Goal: Find contact information: Find contact information

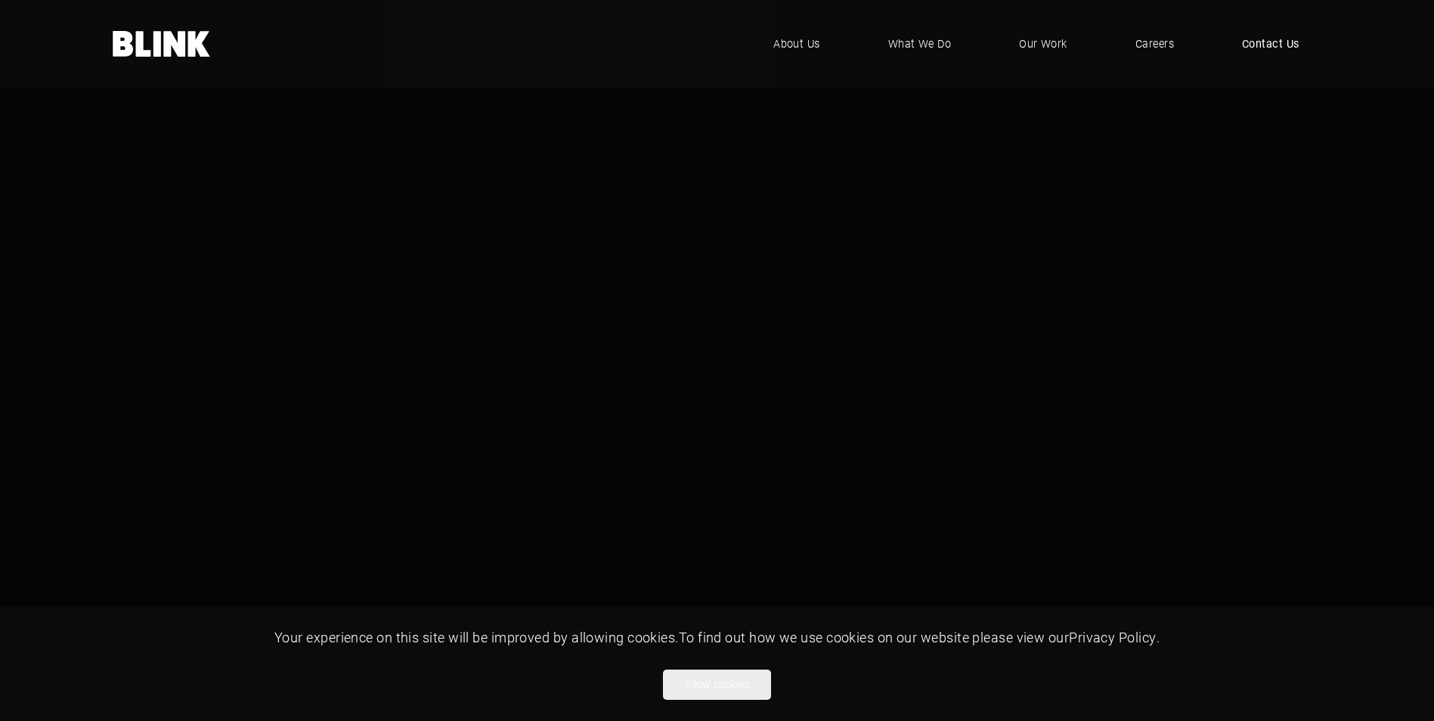
click at [1246, 48] on span "Contact Us" at bounding box center [1270, 44] width 57 height 17
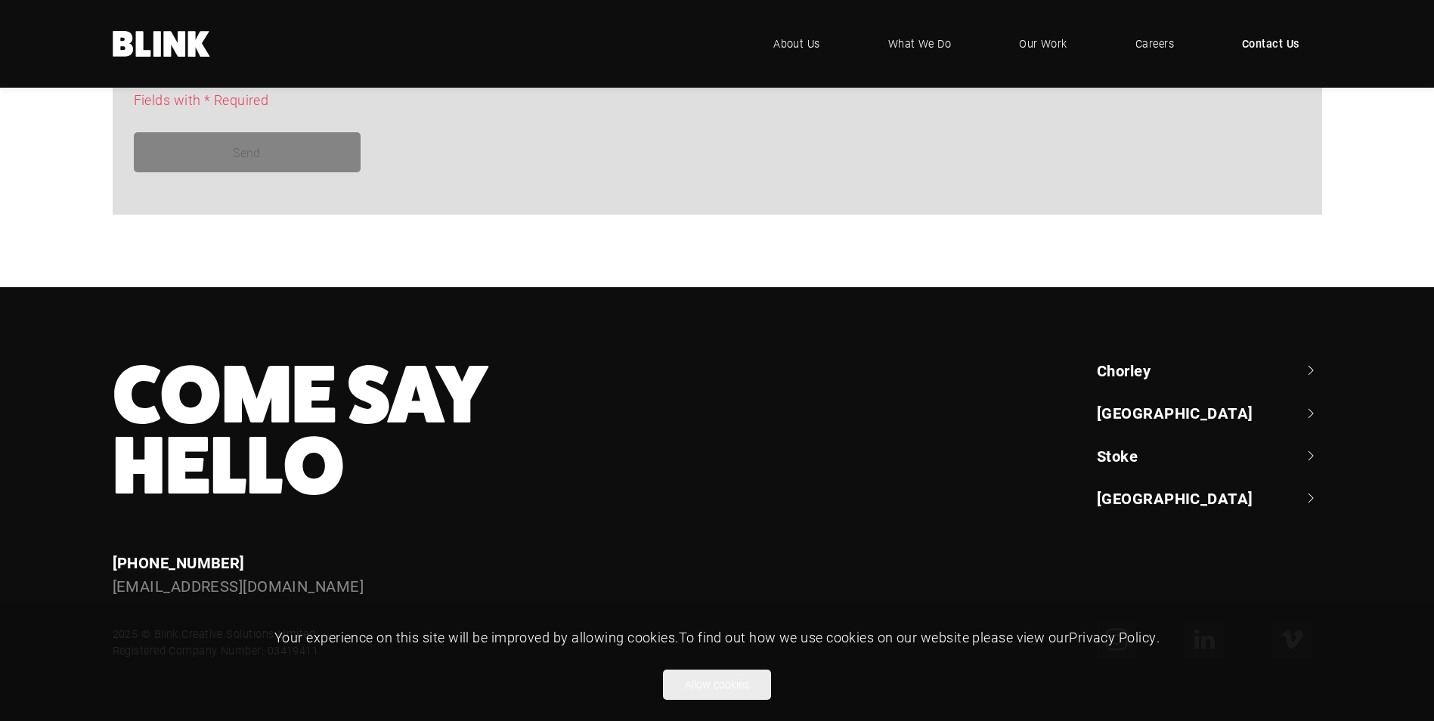
scroll to position [1371, 0]
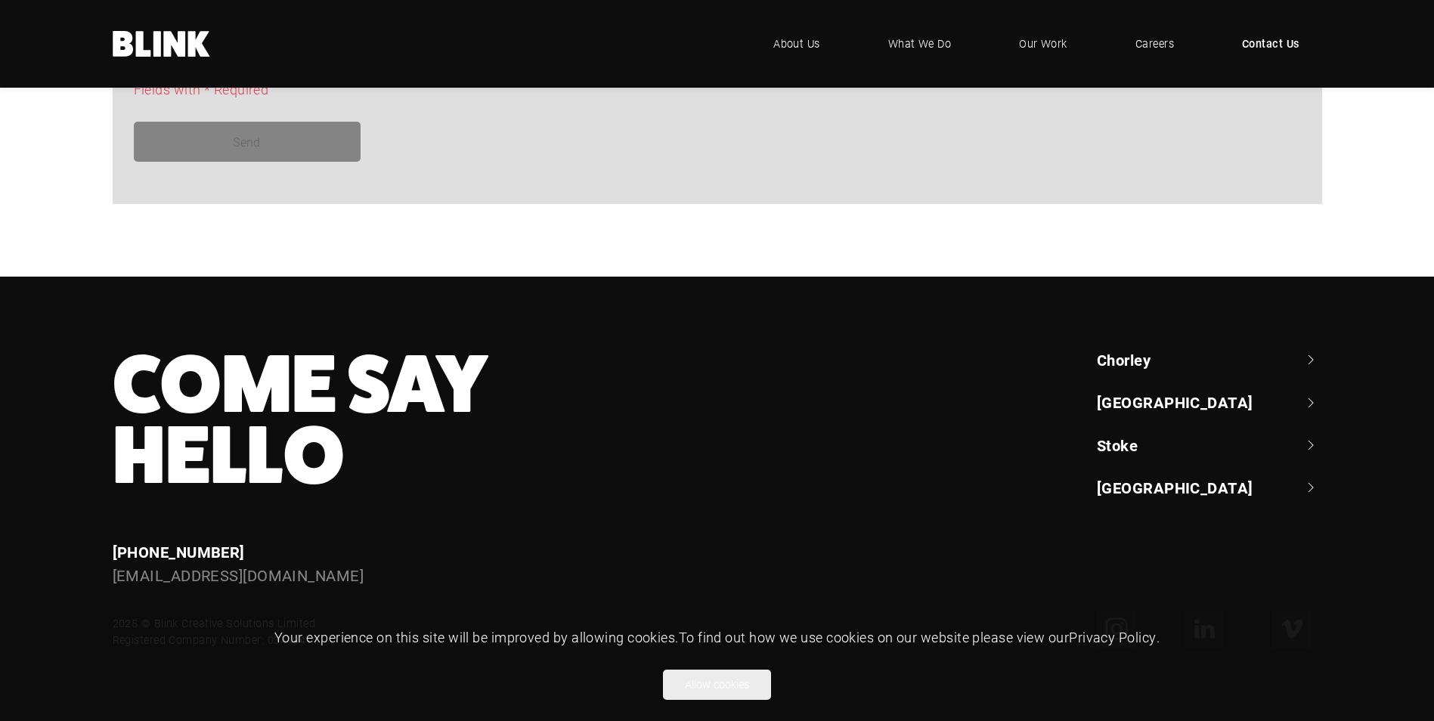
click at [1141, 359] on link "Chorley" at bounding box center [1209, 359] width 225 height 21
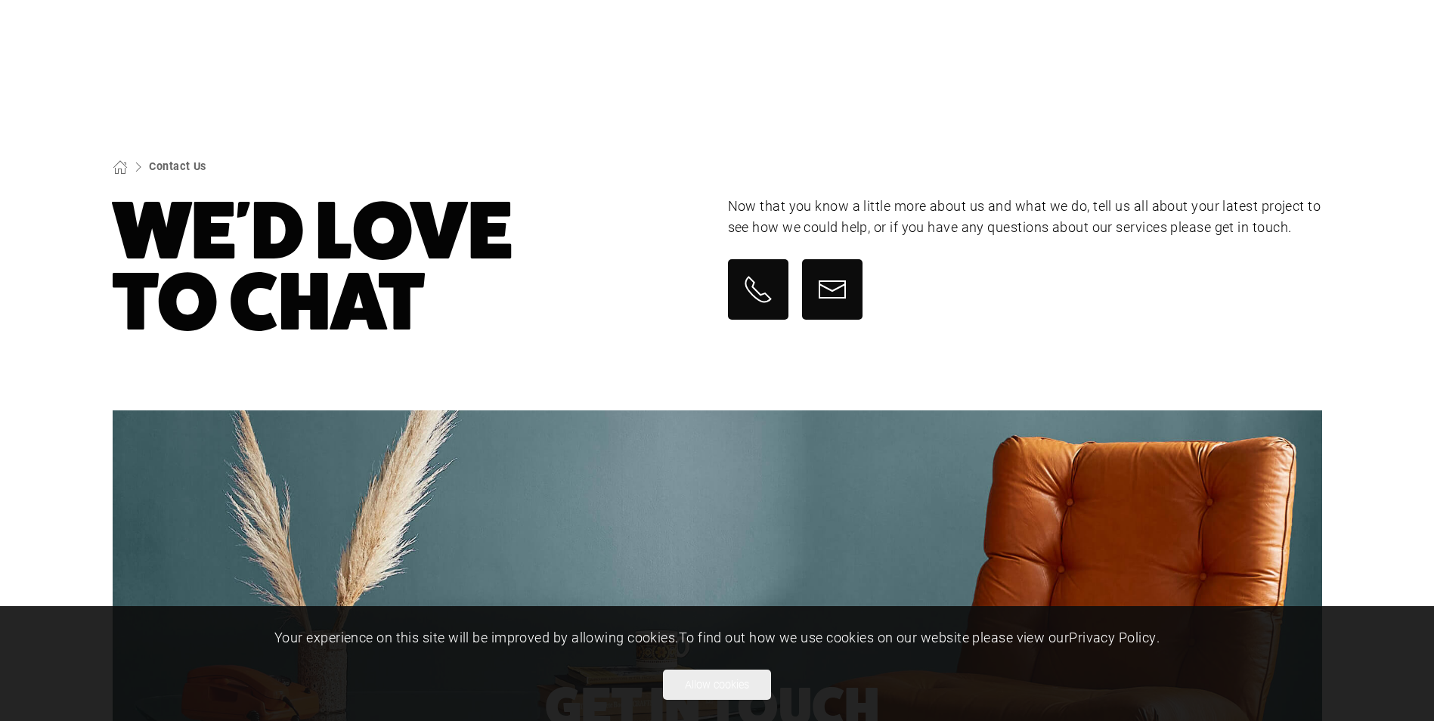
scroll to position [0, 0]
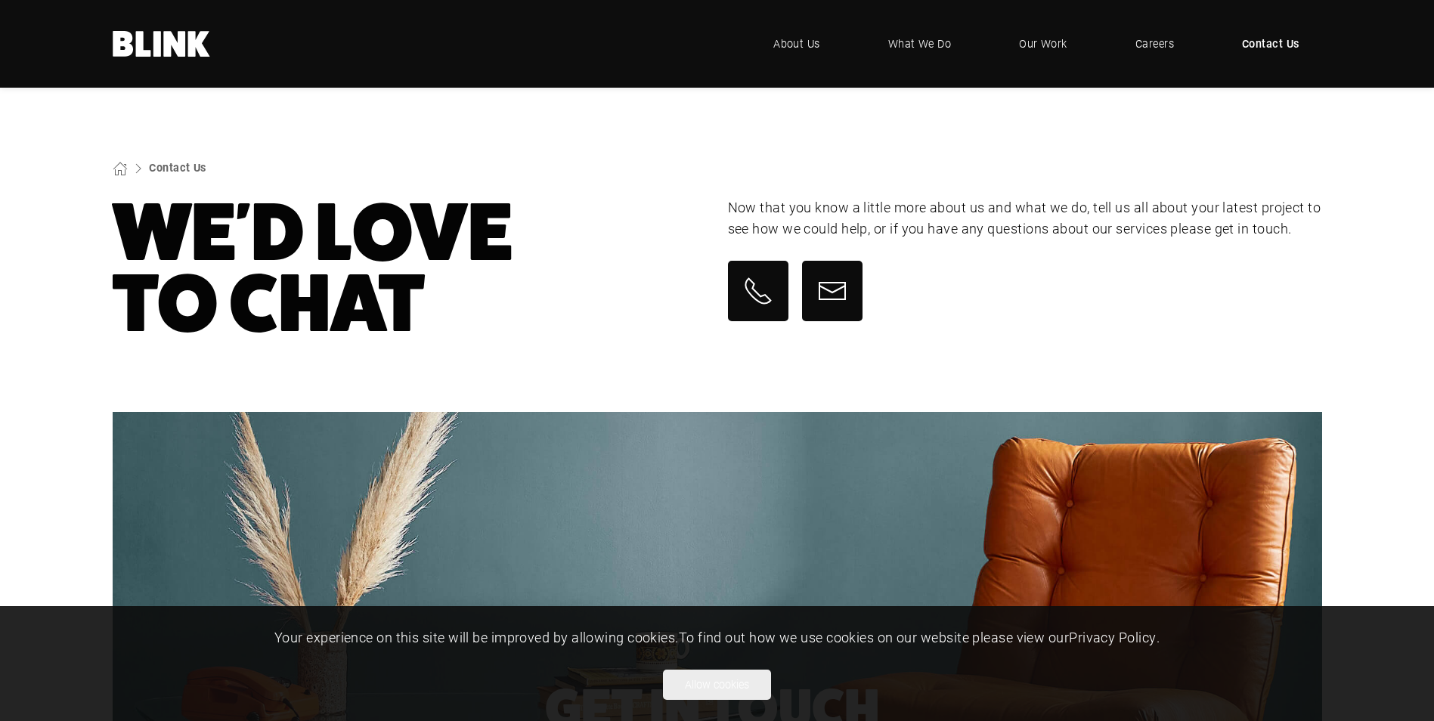
click at [1259, 47] on span "Contact Us" at bounding box center [1270, 44] width 57 height 17
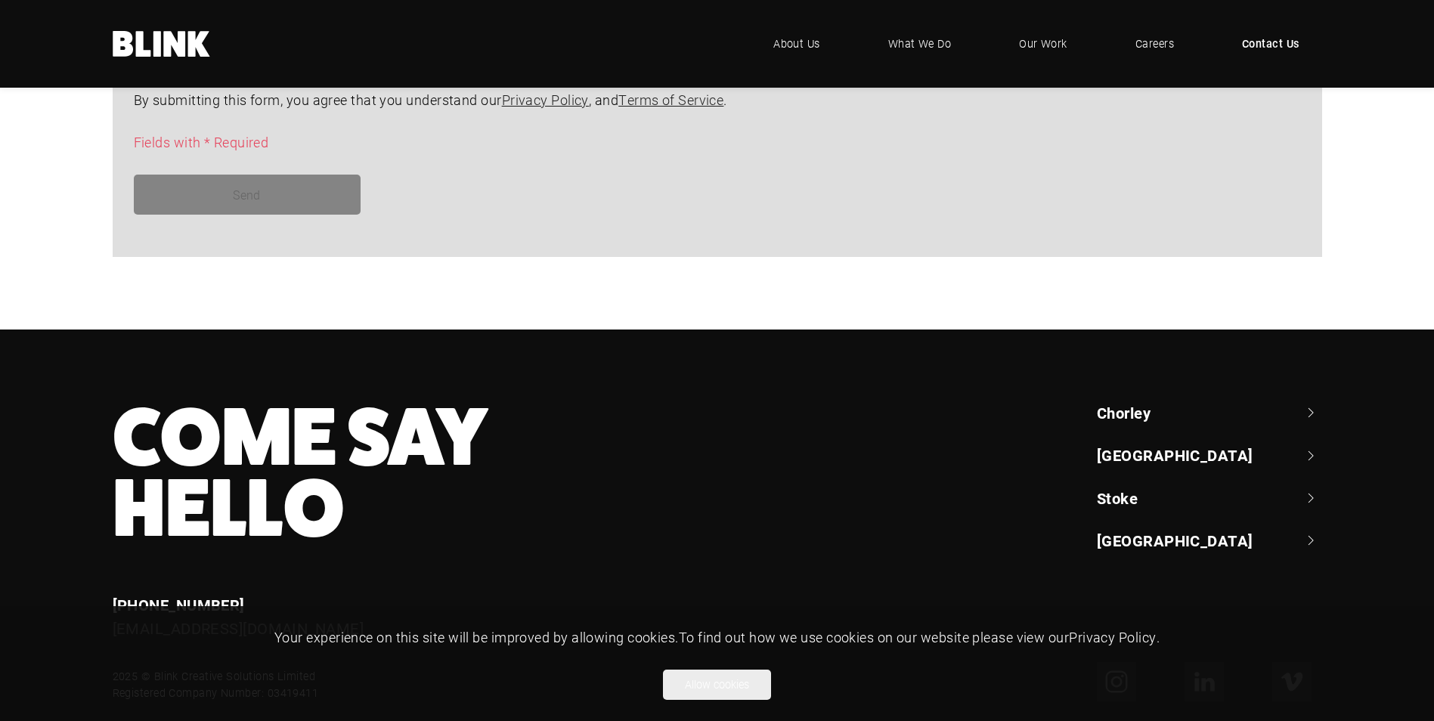
scroll to position [1371, 0]
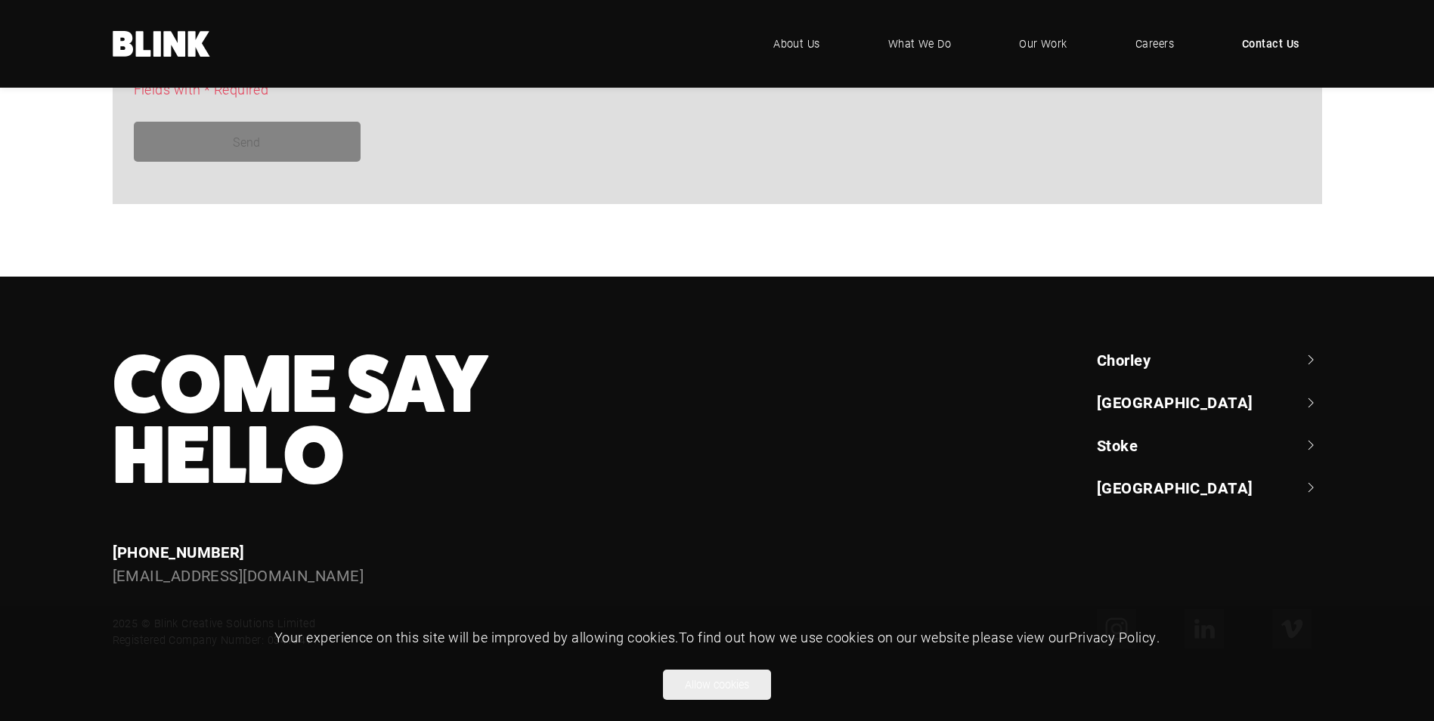
click at [1174, 395] on link "[GEOGRAPHIC_DATA]" at bounding box center [1209, 401] width 225 height 21
